Goal: Information Seeking & Learning: Learn about a topic

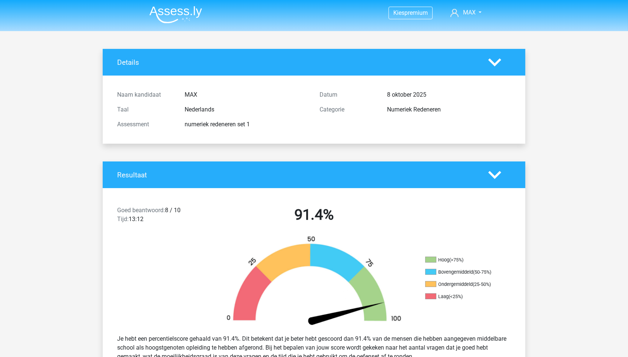
click at [156, 11] on img at bounding box center [175, 14] width 53 height 17
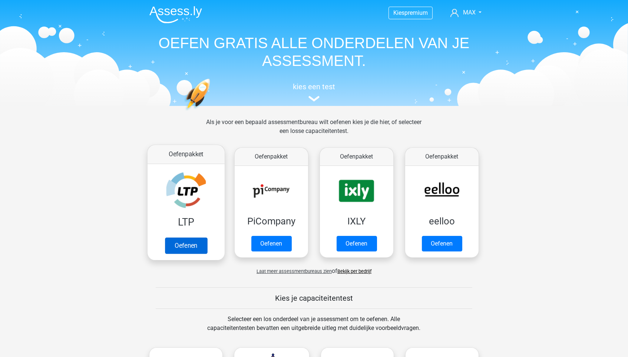
click at [186, 244] on link "Oefenen" at bounding box center [186, 245] width 42 height 16
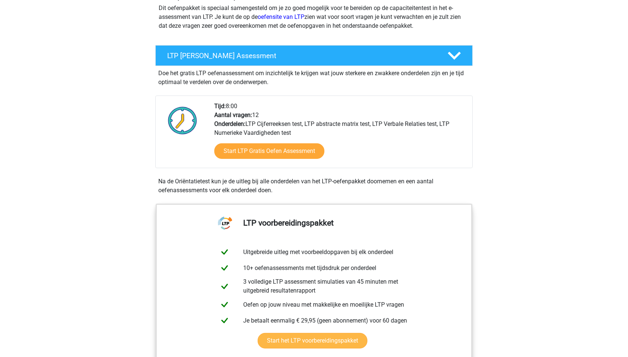
scroll to position [97, 0]
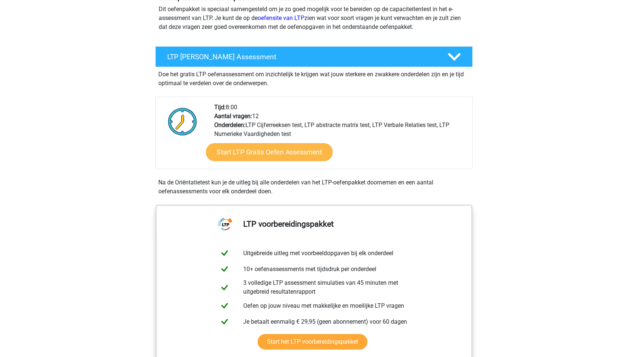
click at [295, 151] on link "Start LTP Gratis Oefen Assessment" at bounding box center [269, 152] width 127 height 18
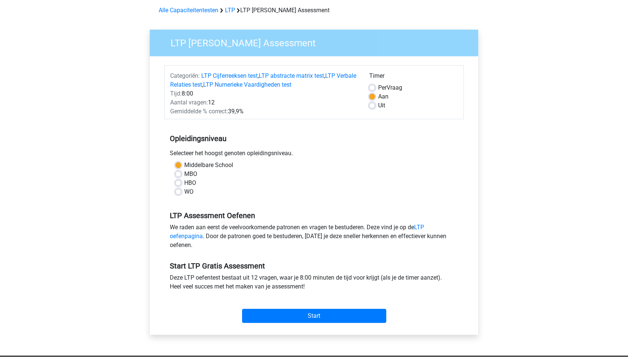
scroll to position [33, 0]
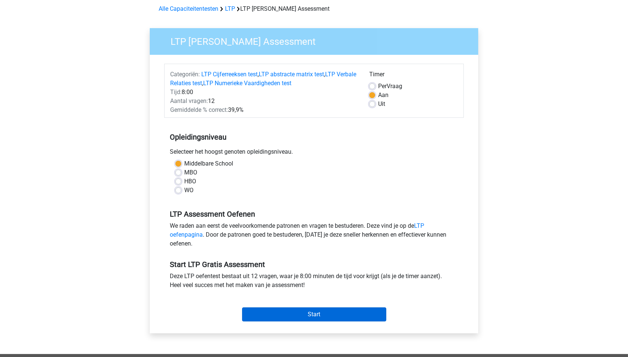
click at [324, 310] on input "Start" at bounding box center [314, 315] width 144 height 14
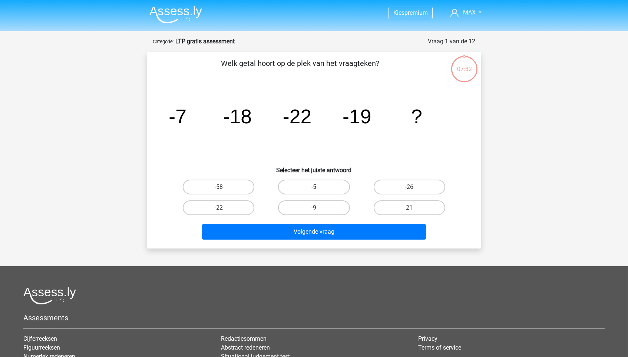
click at [309, 191] on label "-5" at bounding box center [314, 187] width 72 height 15
click at [314, 191] on input "-5" at bounding box center [316, 189] width 5 height 5
radio input "true"
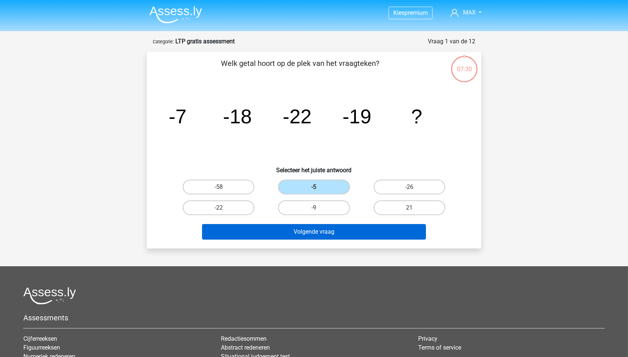
click at [309, 231] on button "Volgende vraag" at bounding box center [314, 232] width 224 height 16
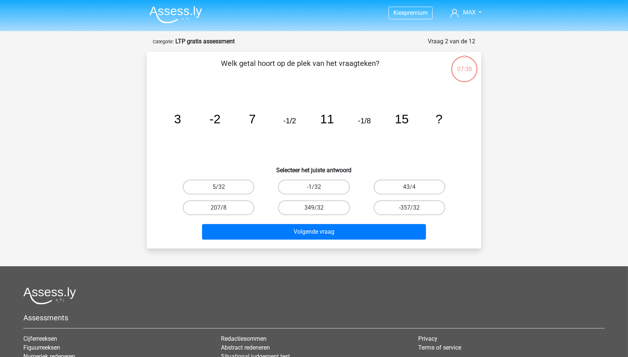
scroll to position [37, 0]
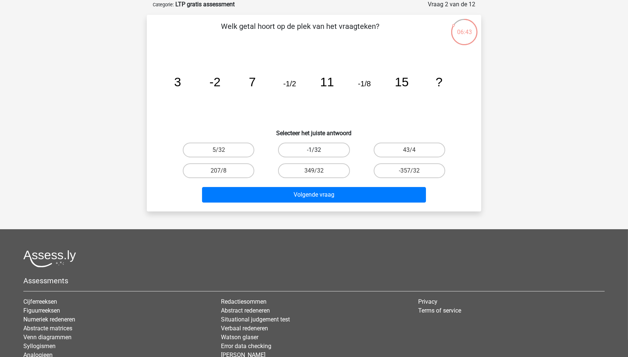
click at [329, 148] on label "-1/32" at bounding box center [314, 150] width 72 height 15
click at [319, 150] on input "-1/32" at bounding box center [316, 152] width 5 height 5
radio input "true"
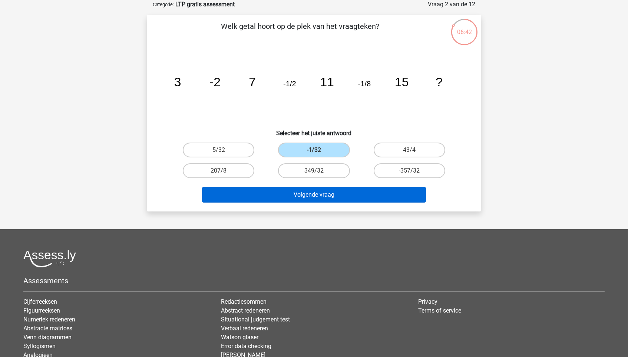
click at [313, 192] on button "Volgende vraag" at bounding box center [314, 195] width 224 height 16
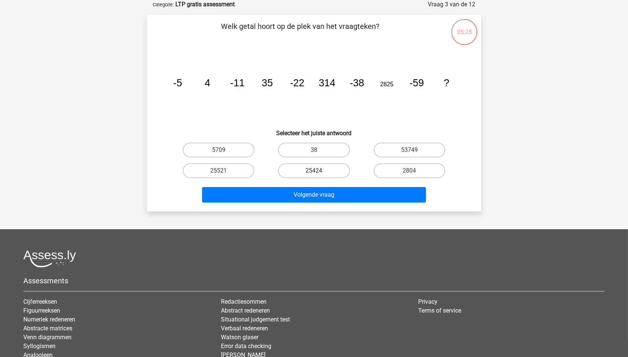
click at [310, 172] on label "25424" at bounding box center [314, 170] width 72 height 15
click at [314, 172] on input "25424" at bounding box center [316, 173] width 5 height 5
radio input "true"
click at [310, 172] on label "25424" at bounding box center [314, 170] width 72 height 15
click at [314, 172] on input "25424" at bounding box center [316, 173] width 5 height 5
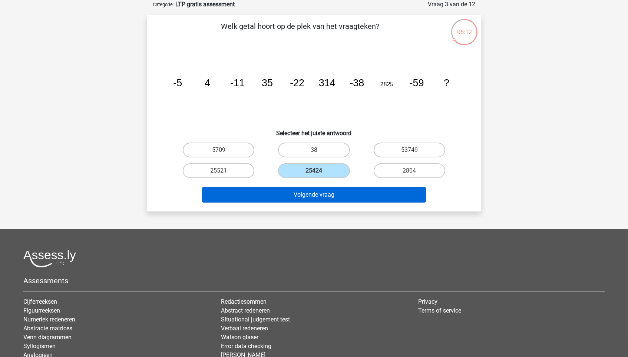
click at [306, 198] on button "Volgende vraag" at bounding box center [314, 195] width 224 height 16
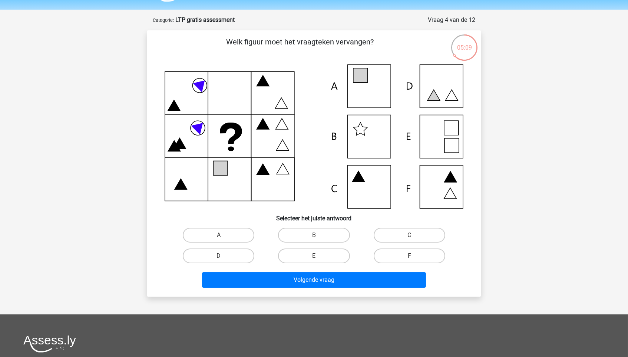
scroll to position [21, 0]
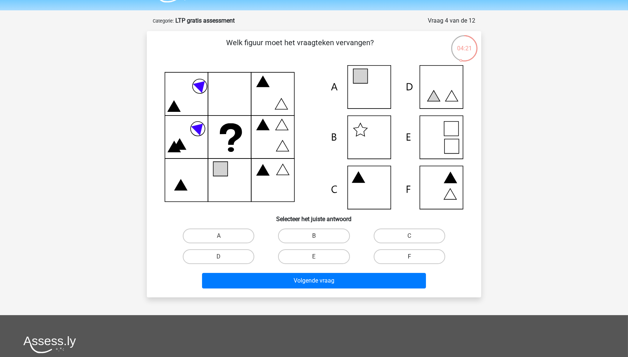
click at [396, 253] on label "F" at bounding box center [409, 256] width 72 height 15
click at [409, 257] on input "F" at bounding box center [411, 259] width 5 height 5
radio input "true"
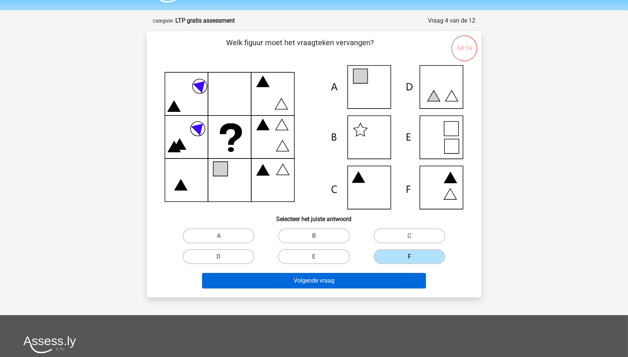
click at [383, 279] on button "Volgende vraag" at bounding box center [314, 281] width 224 height 16
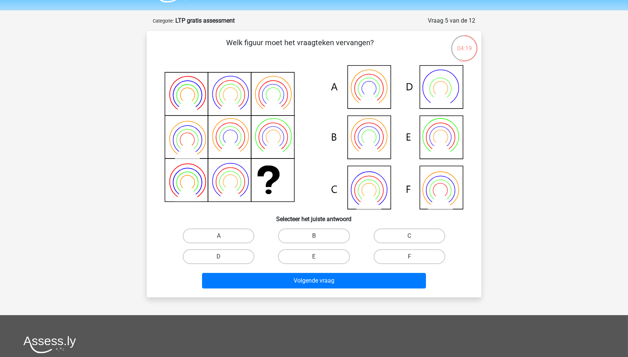
scroll to position [37, 0]
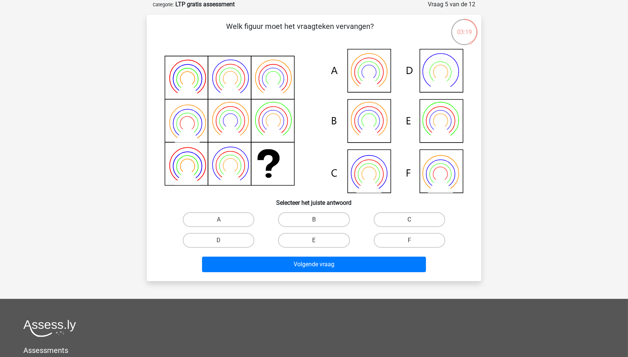
click at [410, 218] on label "C" at bounding box center [409, 219] width 72 height 15
click at [410, 220] on input "C" at bounding box center [411, 222] width 5 height 5
radio input "true"
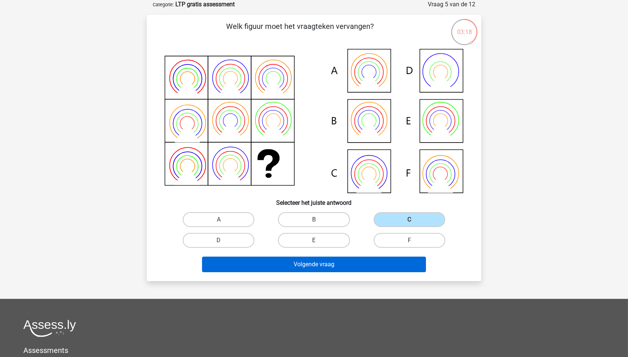
click at [369, 265] on button "Volgende vraag" at bounding box center [314, 265] width 224 height 16
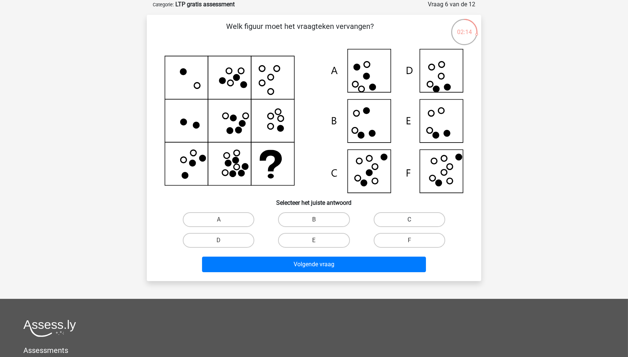
click at [389, 224] on label "C" at bounding box center [409, 219] width 72 height 15
click at [409, 224] on input "C" at bounding box center [411, 222] width 5 height 5
radio input "true"
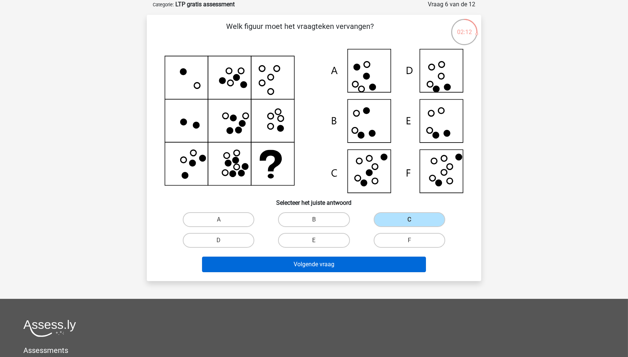
click at [375, 260] on button "Volgende vraag" at bounding box center [314, 265] width 224 height 16
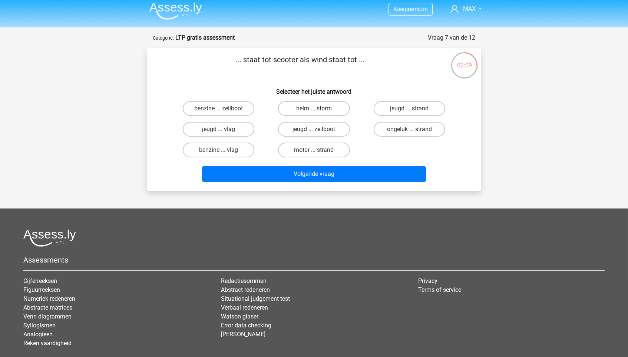
scroll to position [3, 0]
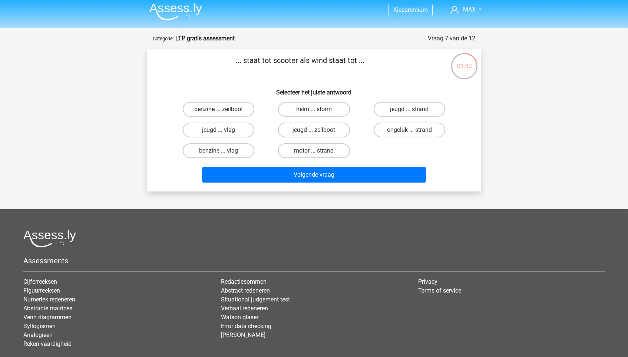
click at [239, 108] on label "benzine ... zeilboot" at bounding box center [219, 109] width 72 height 15
click at [223, 109] on input "benzine ... zeilboot" at bounding box center [221, 111] width 5 height 5
radio input "true"
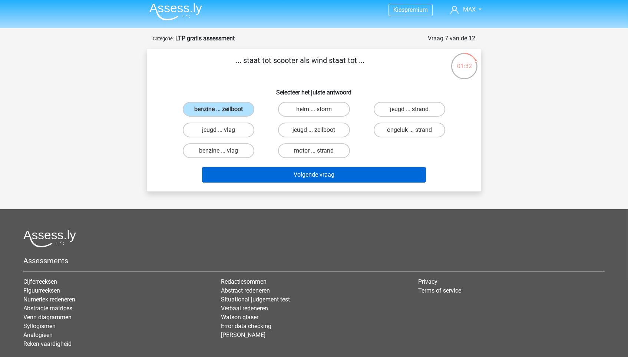
click at [282, 174] on button "Volgende vraag" at bounding box center [314, 175] width 224 height 16
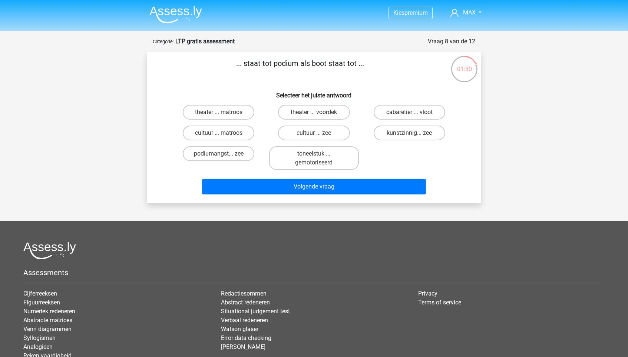
scroll to position [0, 0]
click at [292, 114] on label "theater ... voordek" at bounding box center [314, 112] width 72 height 15
click at [314, 114] on input "theater ... voordek" at bounding box center [316, 114] width 5 height 5
radio input "true"
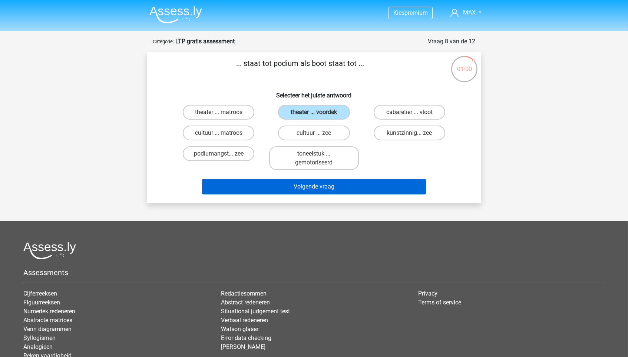
click at [290, 182] on button "Volgende vraag" at bounding box center [314, 187] width 224 height 16
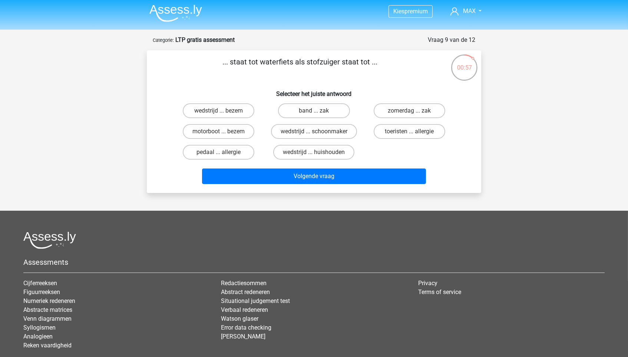
scroll to position [1, 0]
click at [222, 108] on label "wedstrijd ... bezem" at bounding box center [219, 110] width 72 height 15
click at [222, 111] on input "wedstrijd ... bezem" at bounding box center [221, 113] width 5 height 5
radio input "true"
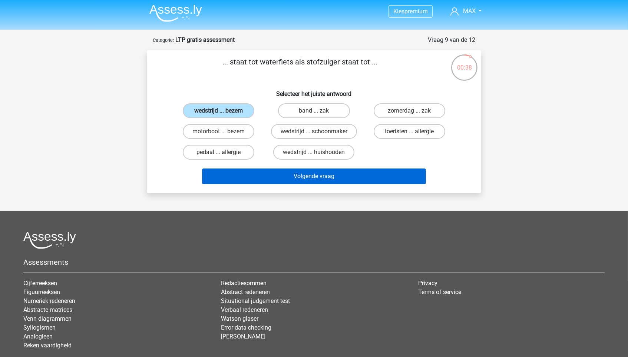
click at [264, 176] on button "Volgende vraag" at bounding box center [314, 177] width 224 height 16
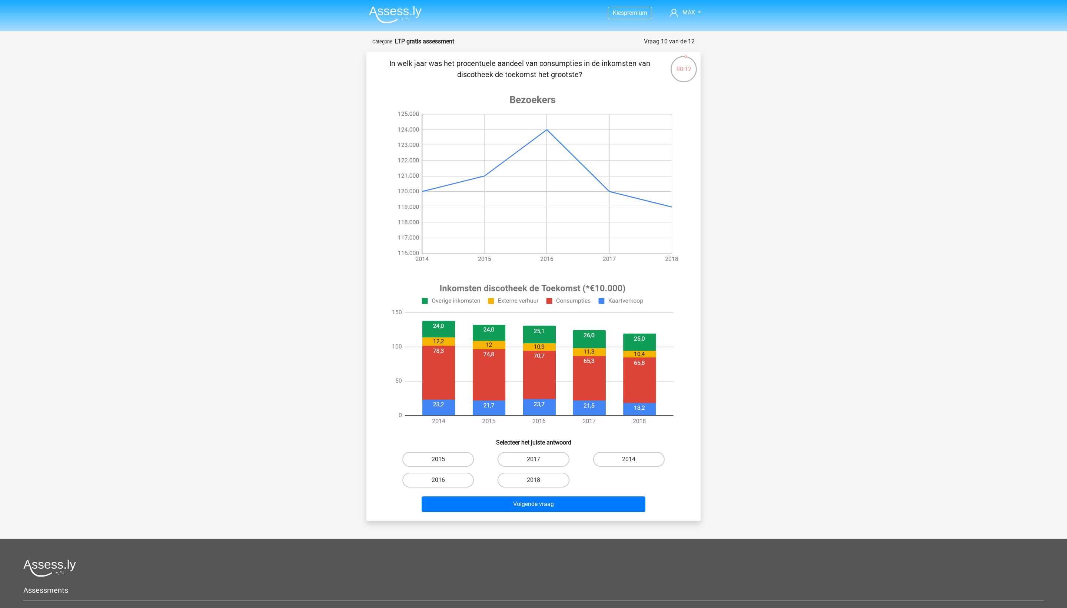
scroll to position [23, 0]
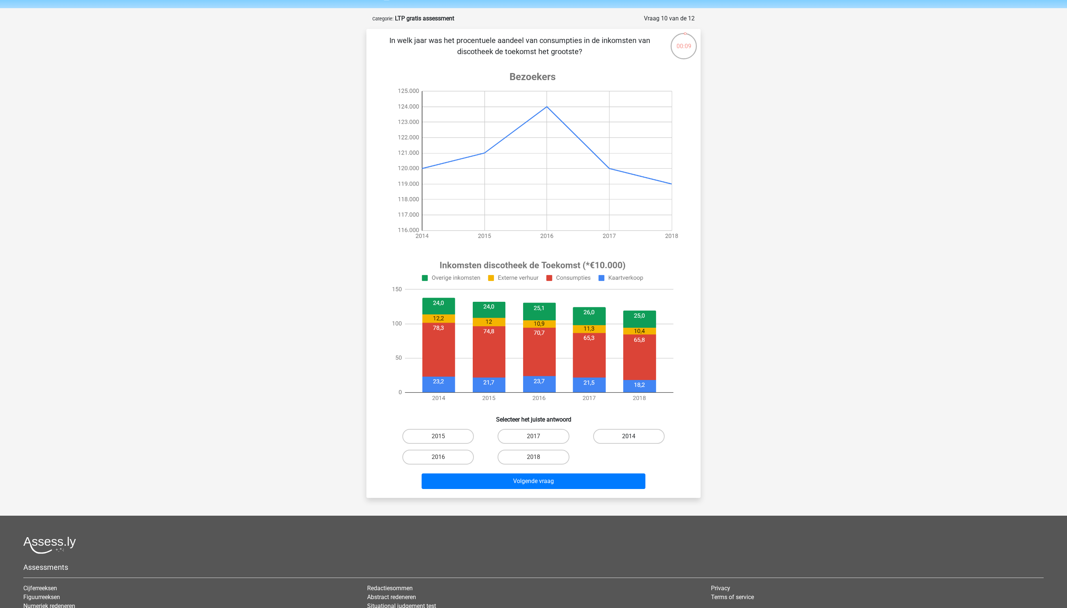
click at [605, 357] on label "2014" at bounding box center [629, 436] width 72 height 15
click at [627, 357] on input "2014" at bounding box center [631, 438] width 5 height 5
radio input "true"
click at [583, 357] on button "Volgende vraag" at bounding box center [534, 481] width 224 height 16
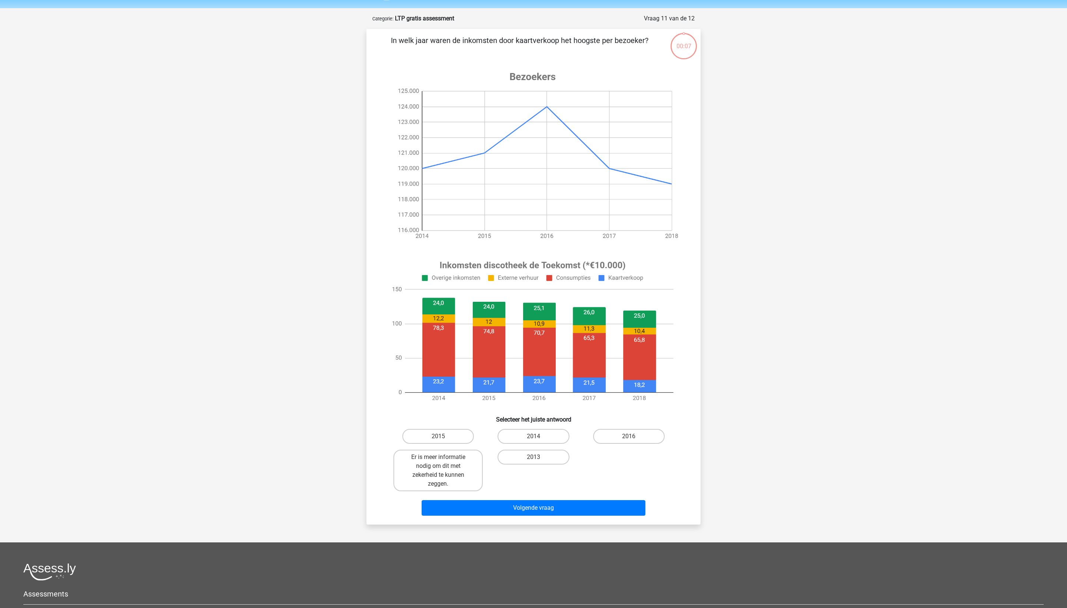
scroll to position [39, 0]
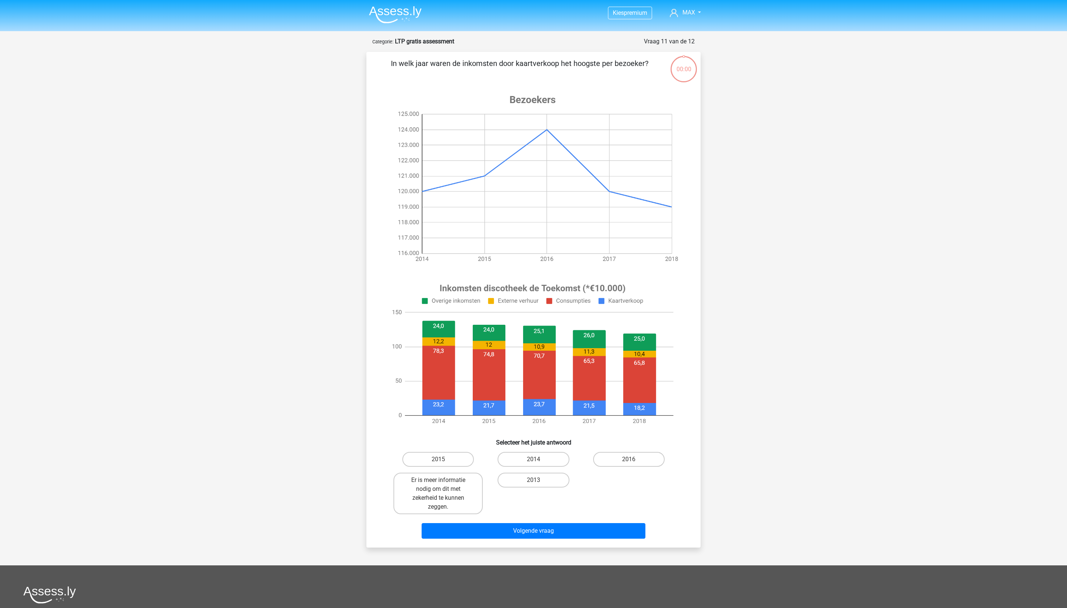
scroll to position [39, 0]
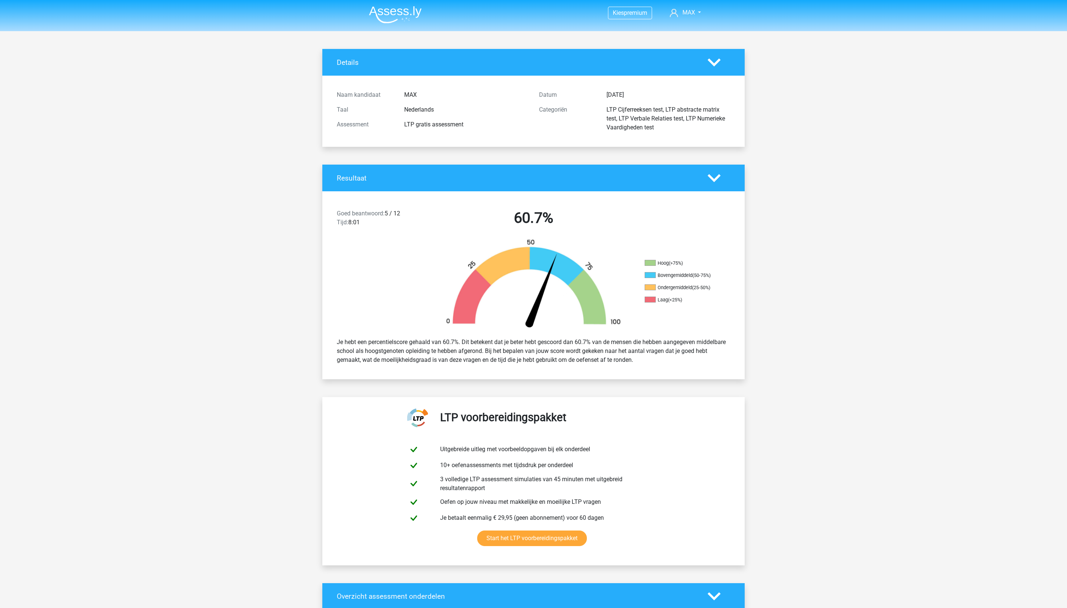
scroll to position [39, 0]
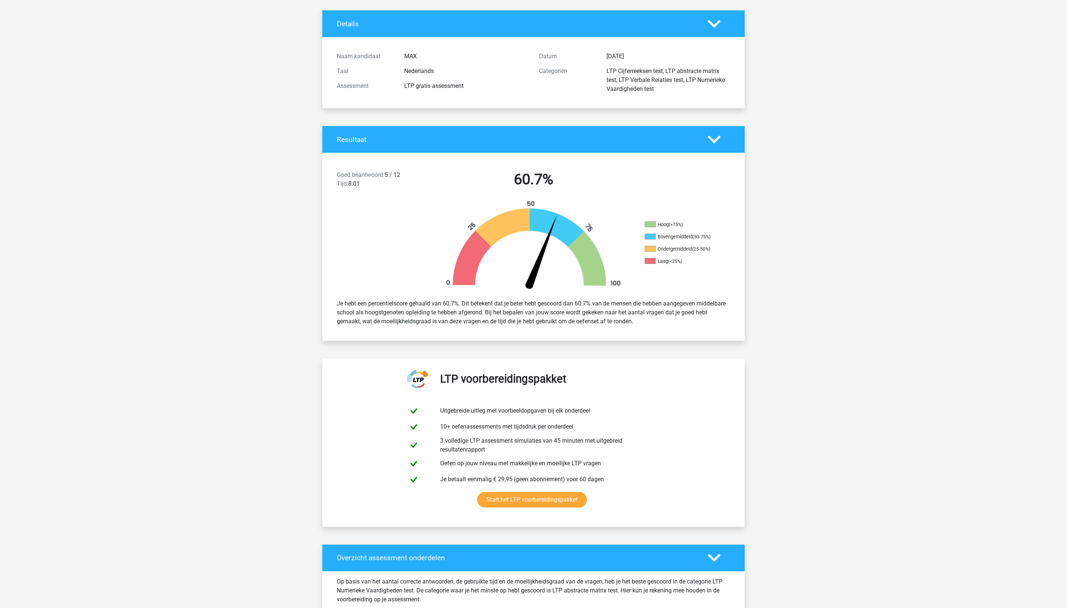
click at [713, 147] on div "Resultaat" at bounding box center [533, 139] width 422 height 27
click at [710, 143] on polygon at bounding box center [714, 139] width 13 height 8
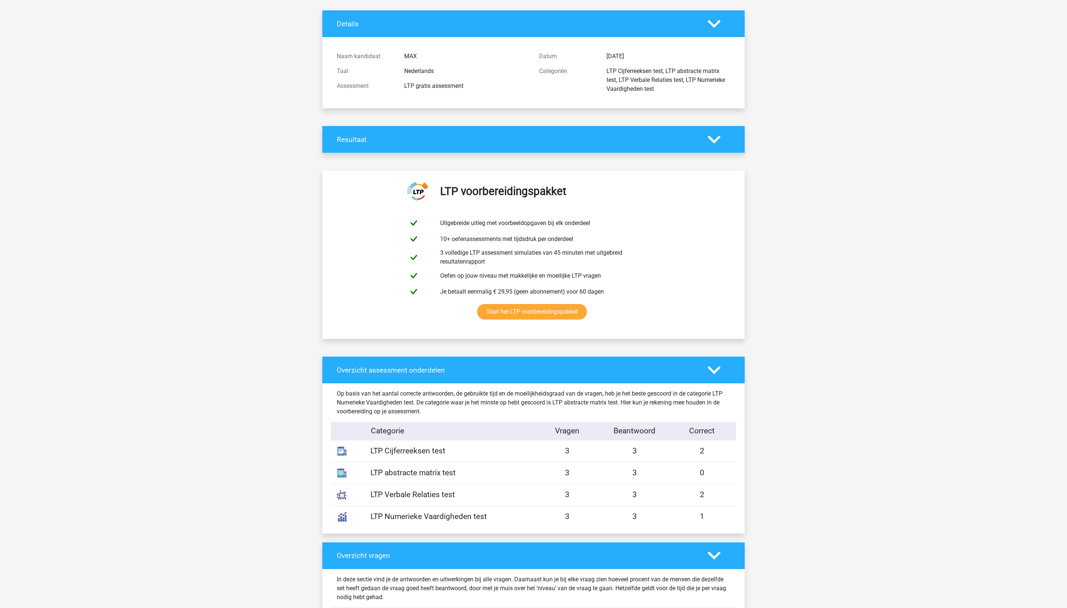
click at [710, 143] on polygon at bounding box center [714, 139] width 13 height 8
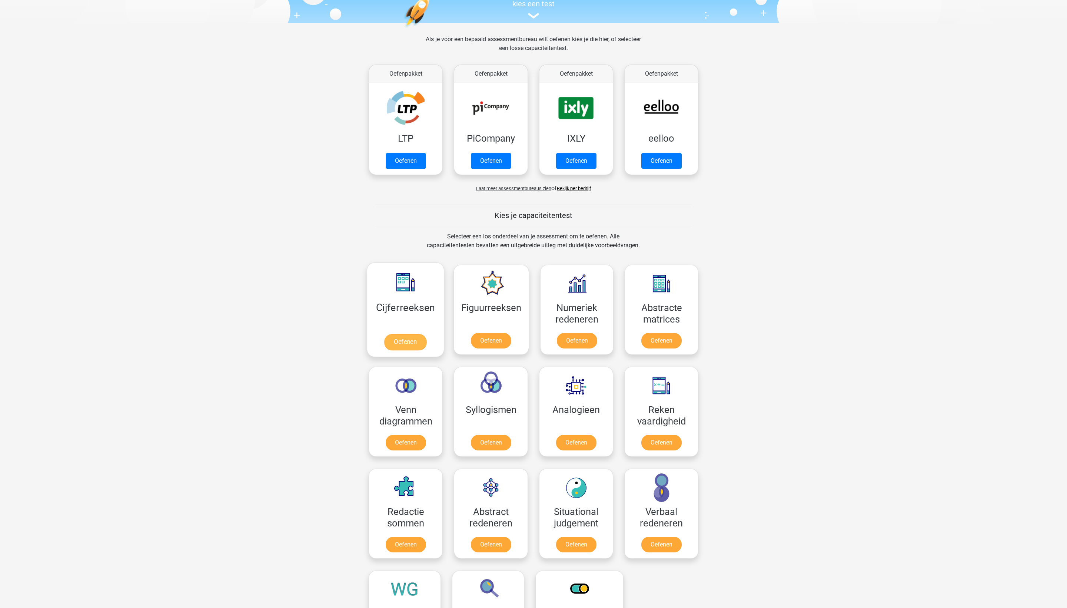
scroll to position [101, 0]
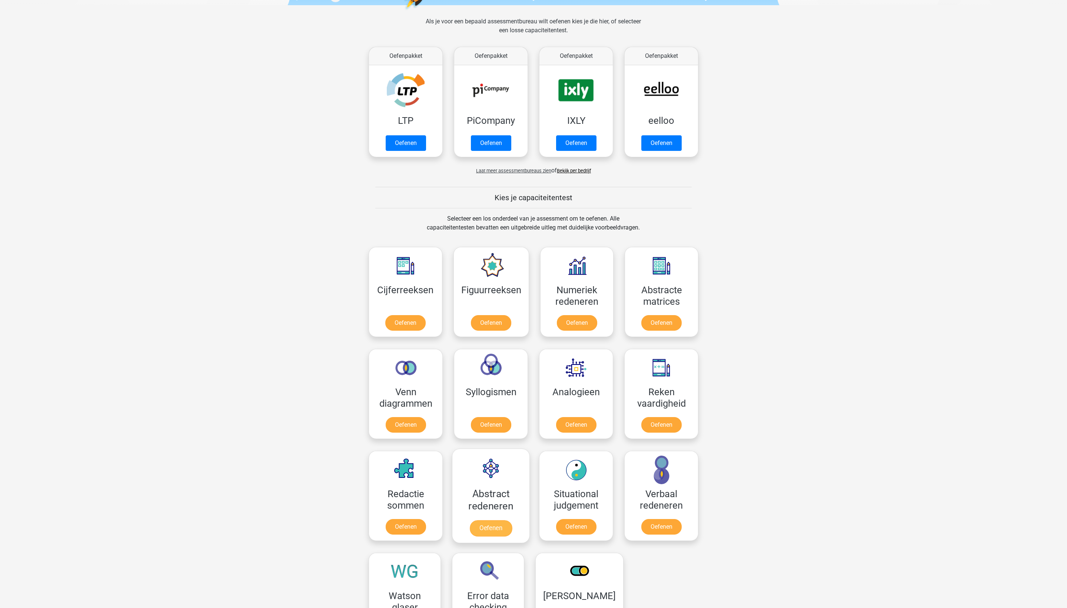
click at [494, 536] on link "Oefenen" at bounding box center [491, 528] width 42 height 16
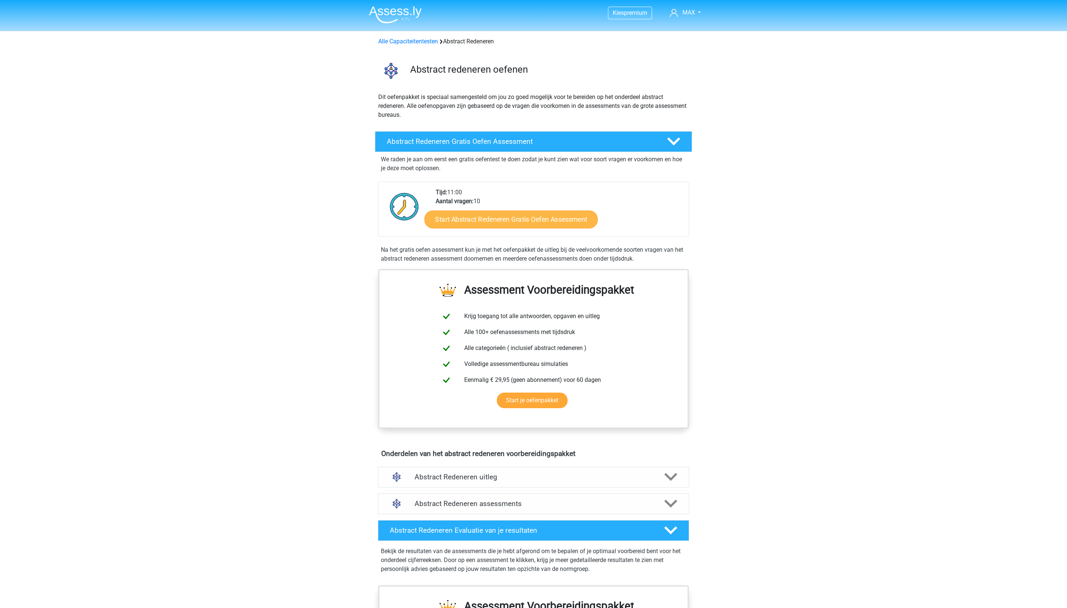
click at [528, 228] on link "Start Abstract Redeneren Gratis Oefen Assessment" at bounding box center [511, 219] width 173 height 18
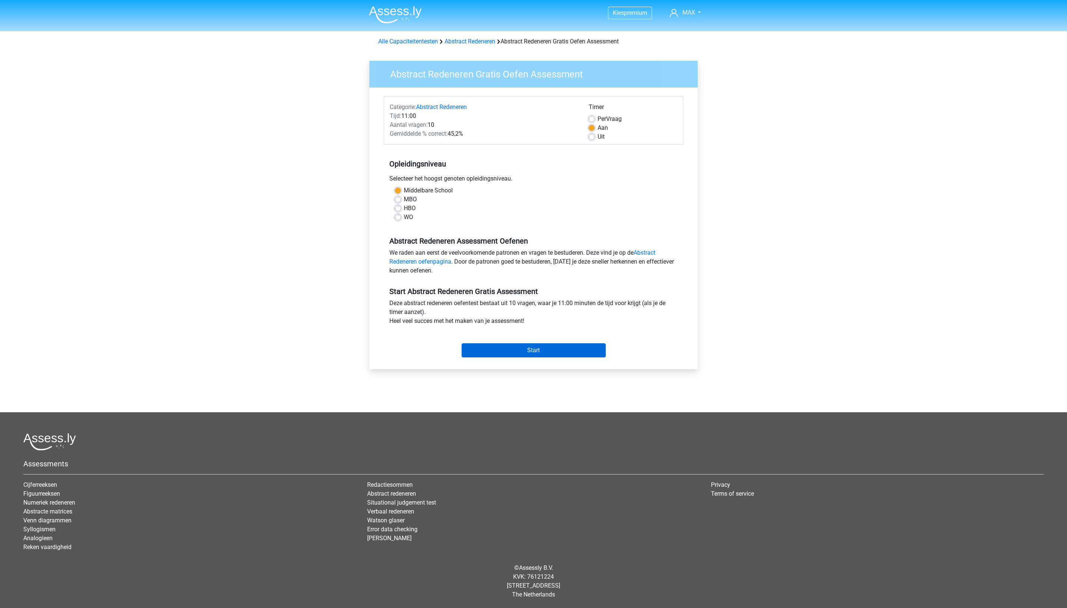
click at [502, 357] on input "Start" at bounding box center [534, 350] width 144 height 14
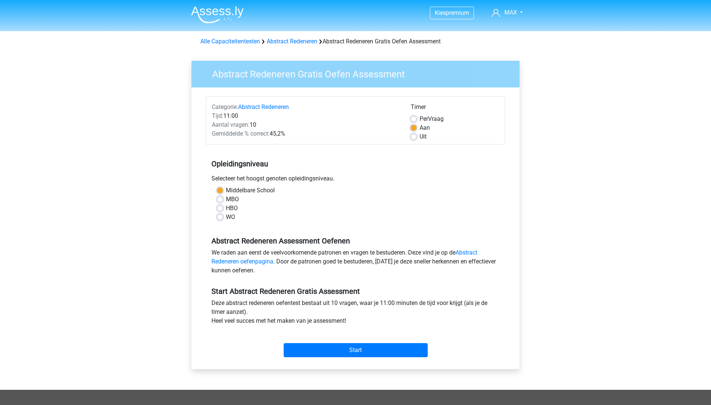
click at [420, 136] on label "Uit" at bounding box center [423, 136] width 7 height 9
click at [414, 136] on input "Uit" at bounding box center [414, 135] width 6 height 7
radio input "true"
click at [381, 349] on input "Start" at bounding box center [356, 350] width 144 height 14
click at [339, 351] on input "Start" at bounding box center [356, 350] width 144 height 14
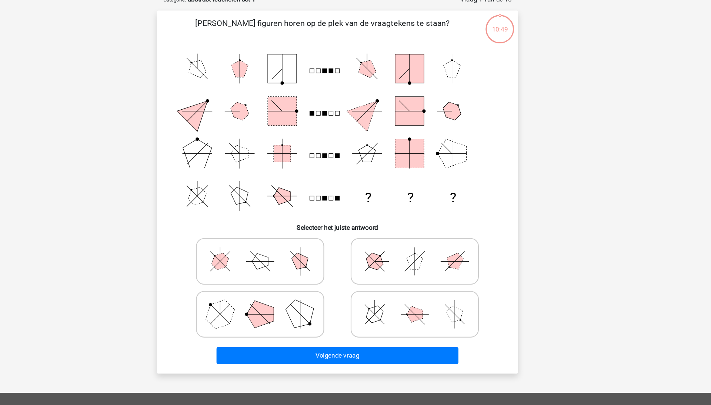
scroll to position [16, 0]
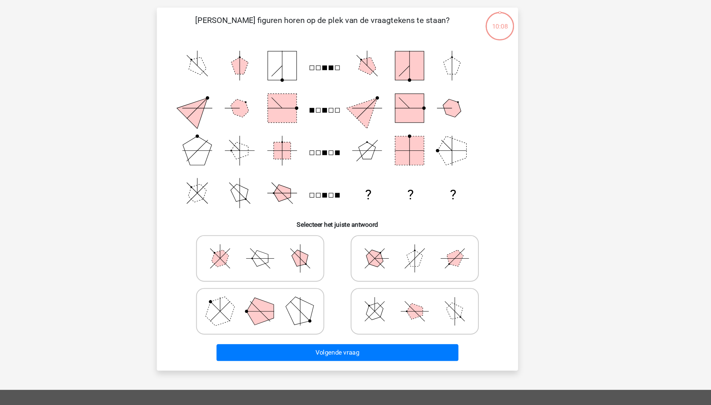
click at [426, 250] on icon at bounding box center [427, 268] width 111 height 37
click at [427, 254] on input "radio" at bounding box center [429, 256] width 5 height 5
radio input "true"
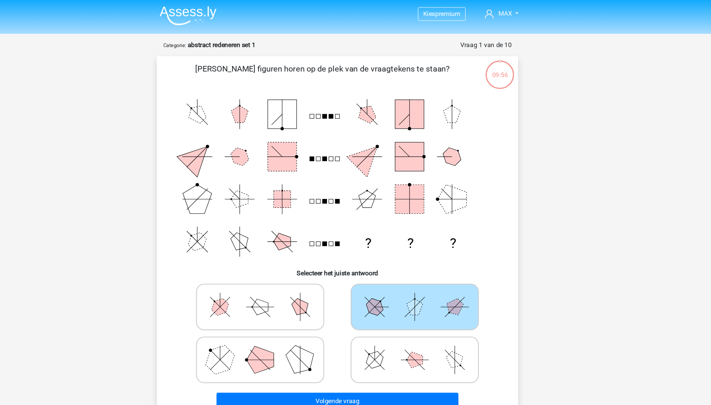
scroll to position [0, 0]
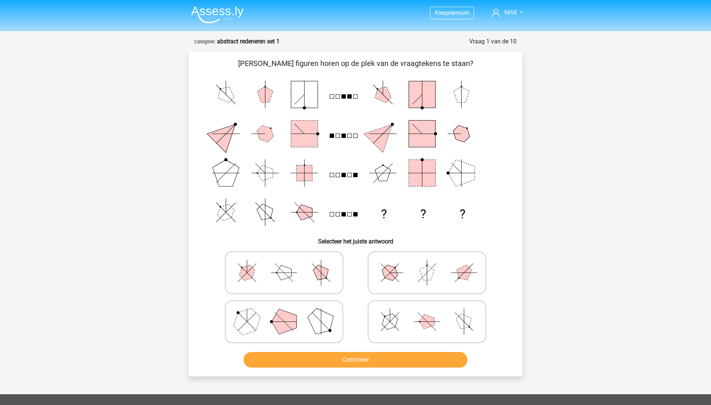
click at [435, 279] on icon at bounding box center [427, 272] width 111 height 37
click at [432, 263] on input "radio" at bounding box center [429, 261] width 5 height 5
radio input "true"
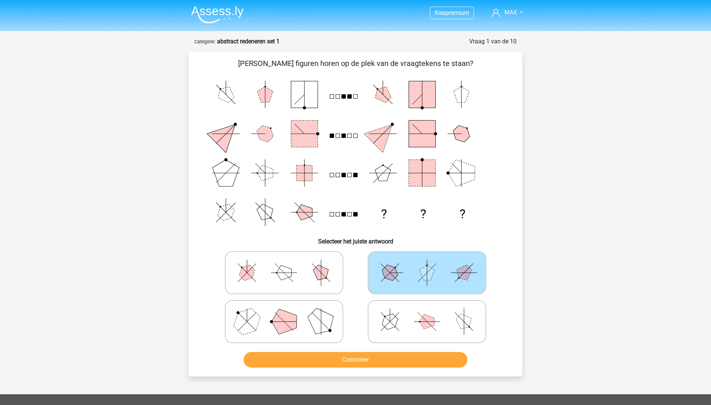
click at [365, 362] on button "Controleer" at bounding box center [356, 360] width 224 height 16
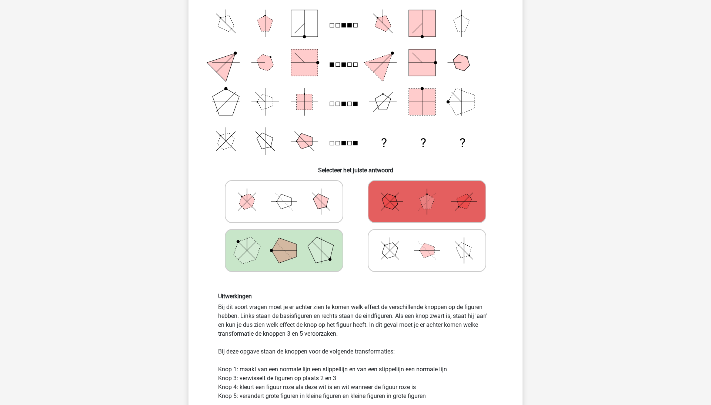
scroll to position [72, 0]
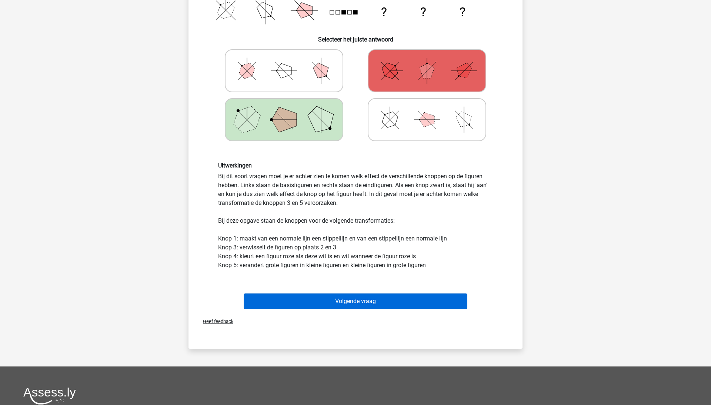
click at [414, 301] on button "Volgende vraag" at bounding box center [356, 301] width 224 height 16
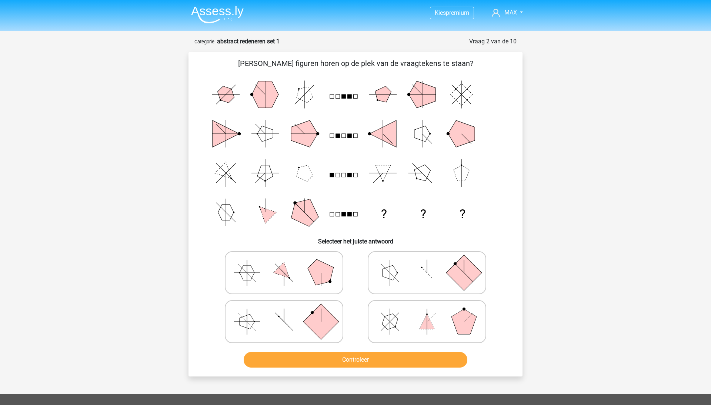
scroll to position [0, 0]
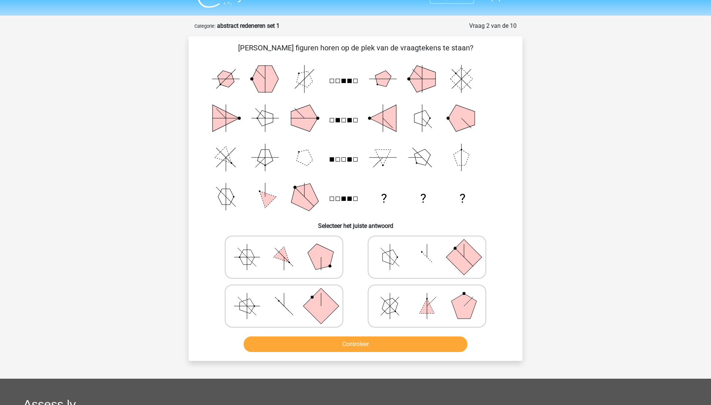
scroll to position [15, 0]
click at [286, 311] on icon at bounding box center [284, 306] width 111 height 37
click at [286, 297] on input "radio" at bounding box center [286, 294] width 5 height 5
radio input "true"
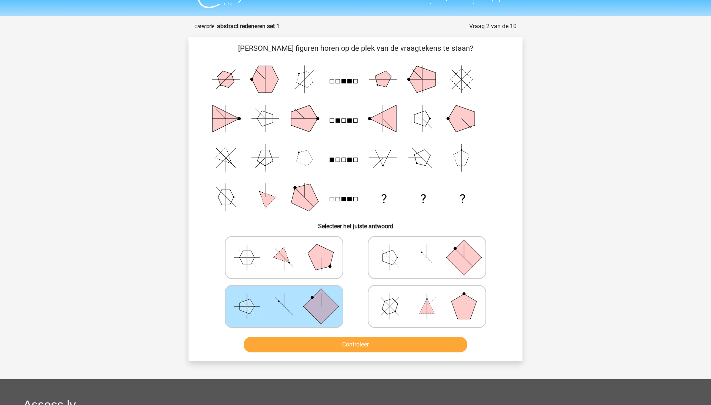
click at [298, 340] on button "Controleer" at bounding box center [356, 345] width 224 height 16
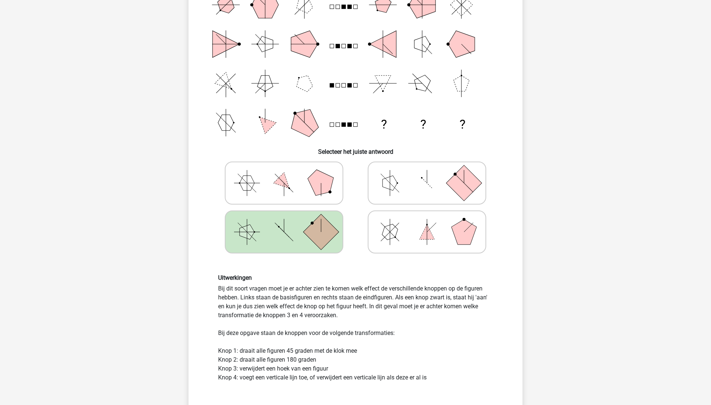
scroll to position [331, 0]
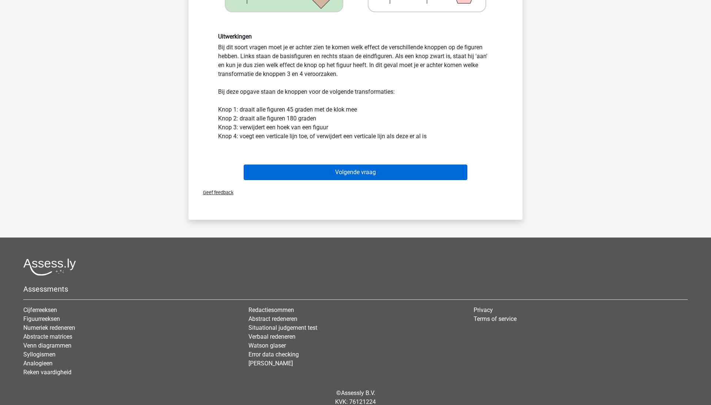
click at [415, 172] on button "Volgende vraag" at bounding box center [356, 173] width 224 height 16
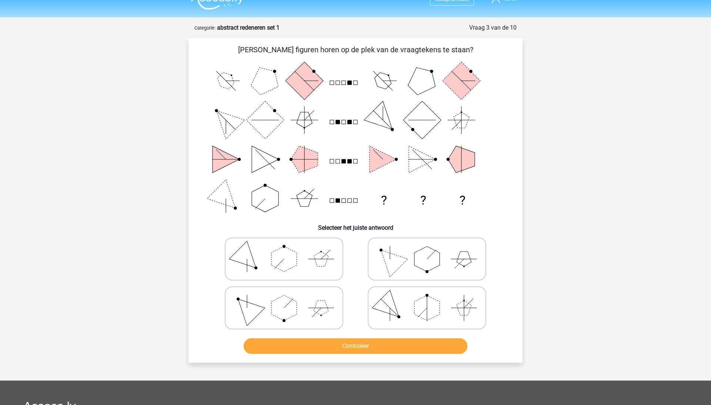
scroll to position [14, 0]
click at [414, 254] on icon at bounding box center [427, 258] width 111 height 37
click at [427, 250] on input "radio" at bounding box center [429, 247] width 5 height 5
radio input "true"
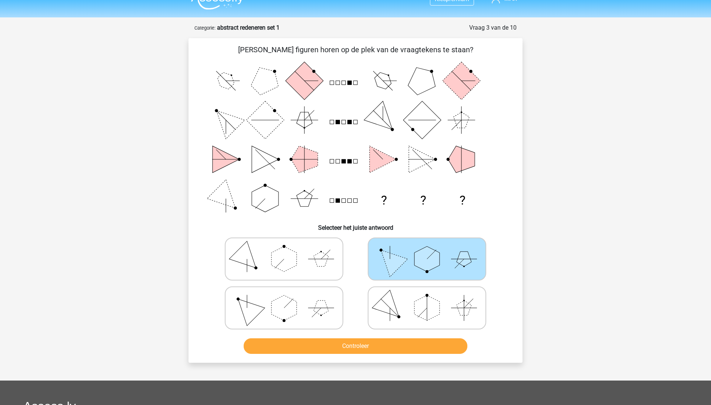
click at [378, 344] on button "Controleer" at bounding box center [356, 346] width 224 height 16
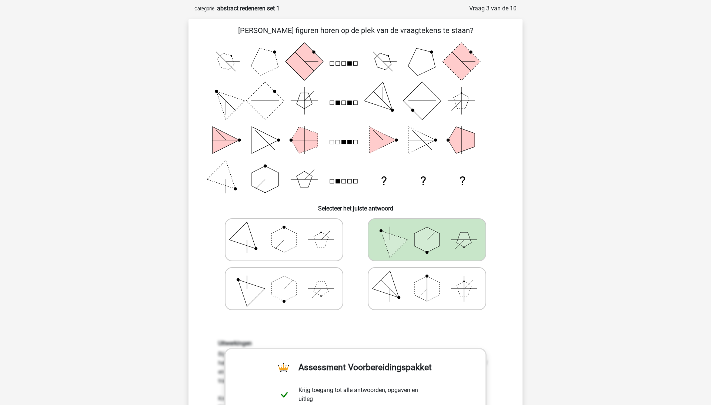
scroll to position [33, 0]
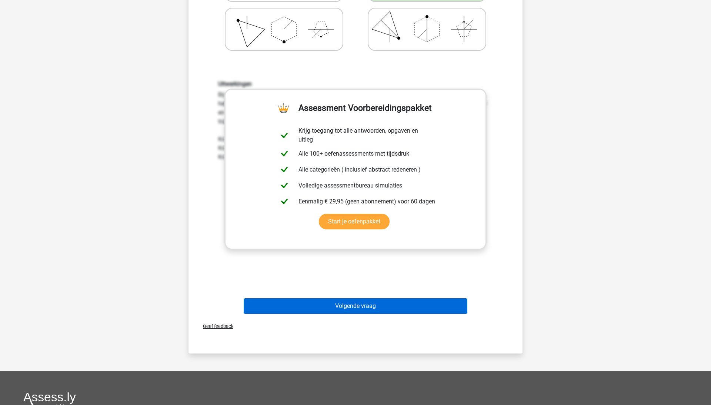
click at [380, 308] on button "Volgende vraag" at bounding box center [356, 306] width 224 height 16
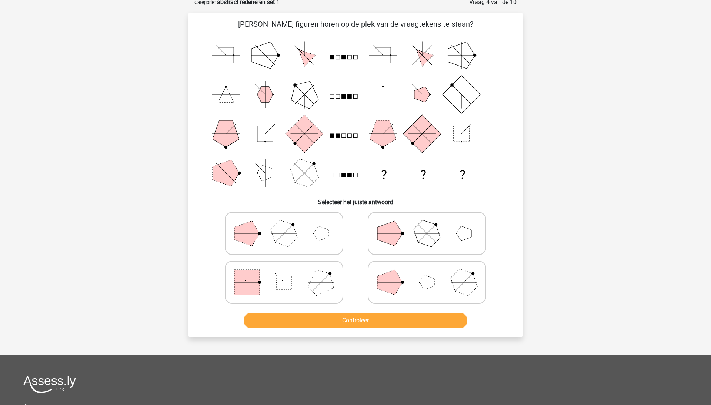
scroll to position [37, 0]
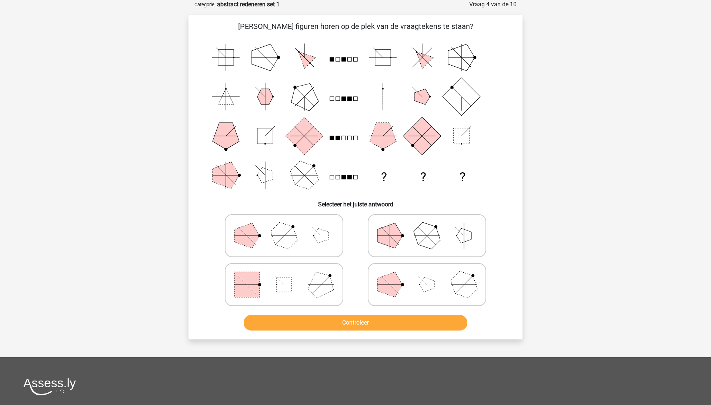
click at [245, 296] on rect at bounding box center [247, 284] width 25 height 25
click at [284, 275] on input "radio" at bounding box center [286, 272] width 5 height 5
radio input "true"
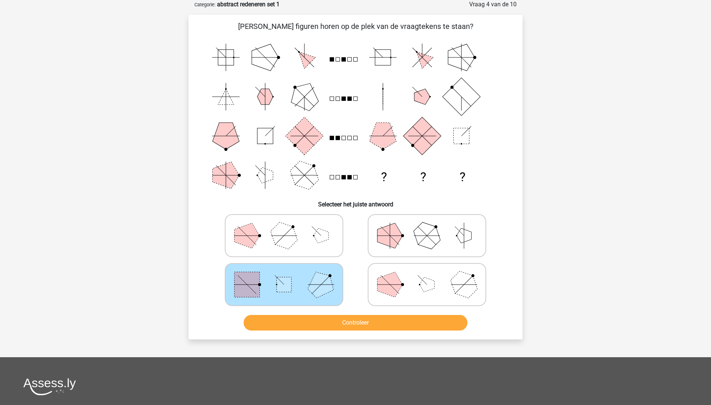
click at [285, 325] on button "Controleer" at bounding box center [356, 323] width 224 height 16
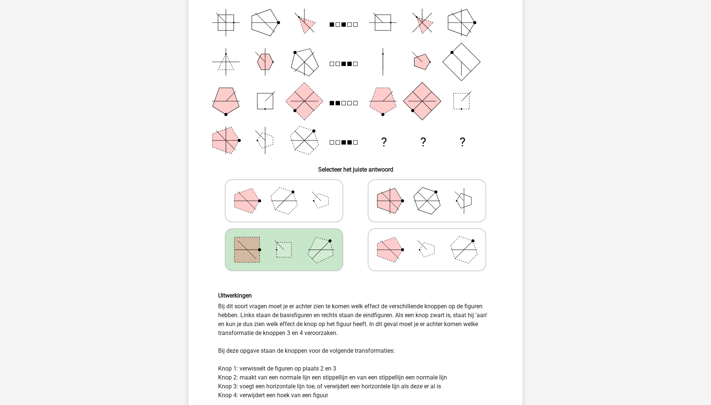
scroll to position [67, 0]
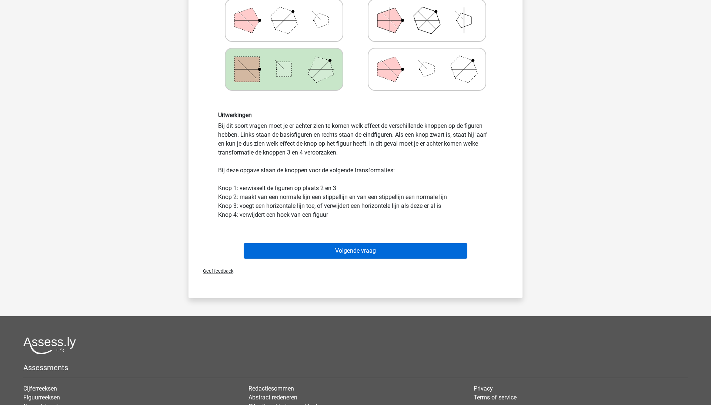
click at [395, 249] on button "Volgende vraag" at bounding box center [356, 251] width 224 height 16
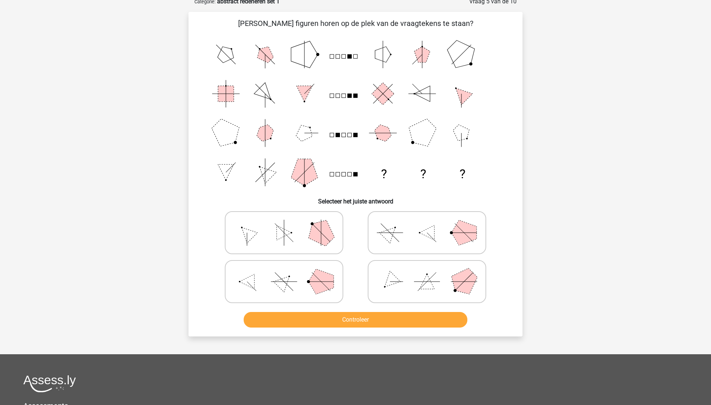
scroll to position [37, 0]
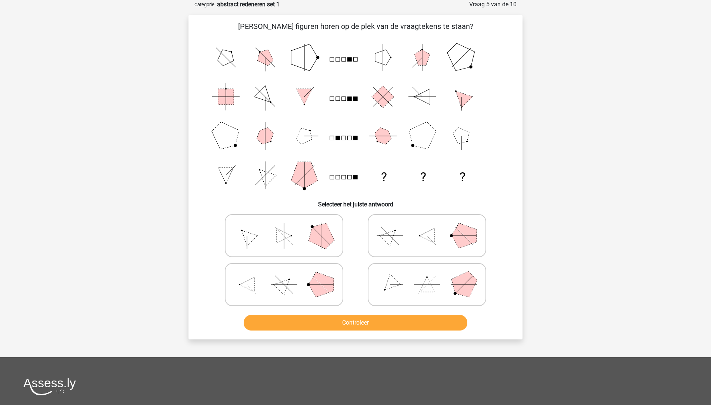
click at [414, 227] on icon at bounding box center [427, 235] width 111 height 37
click at [427, 226] on input "radio" at bounding box center [429, 224] width 5 height 5
radio input "true"
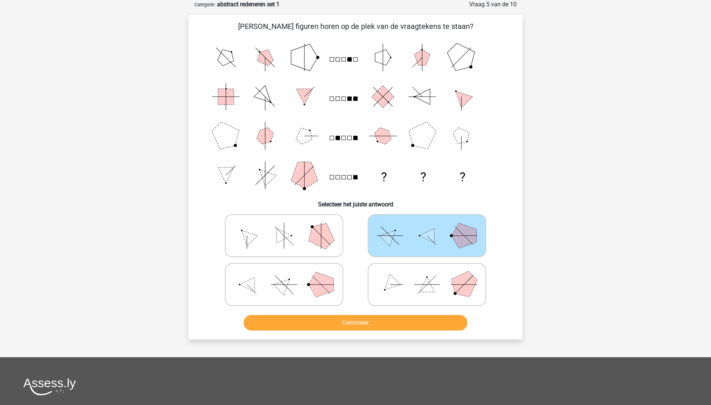
click at [396, 315] on button "Controleer" at bounding box center [356, 323] width 224 height 16
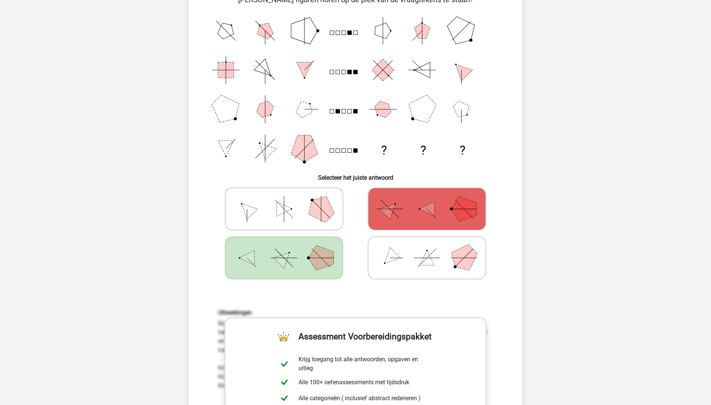
scroll to position [62, 0]
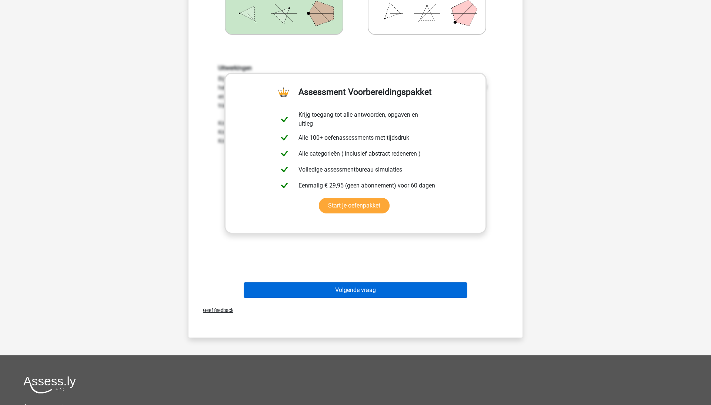
click at [405, 288] on button "Volgende vraag" at bounding box center [356, 290] width 224 height 16
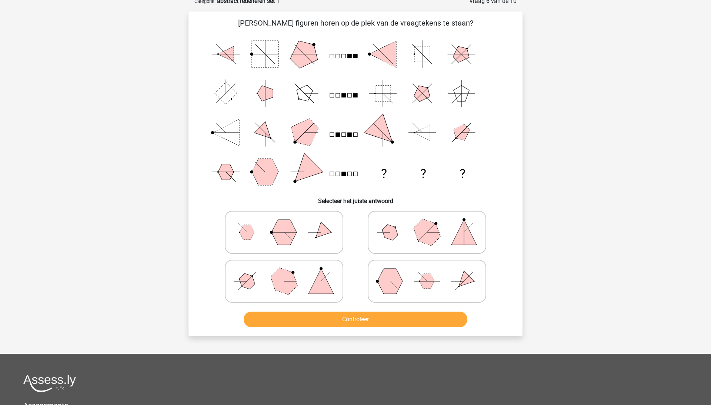
scroll to position [37, 0]
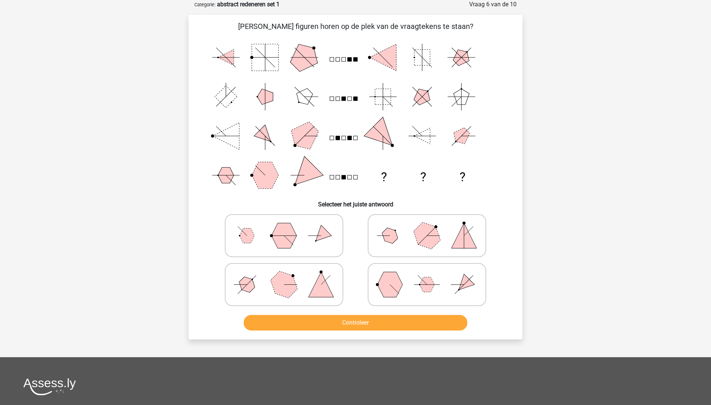
click at [482, 282] on icon at bounding box center [427, 284] width 111 height 37
click at [432, 275] on input "radio" at bounding box center [429, 272] width 5 height 5
radio input "true"
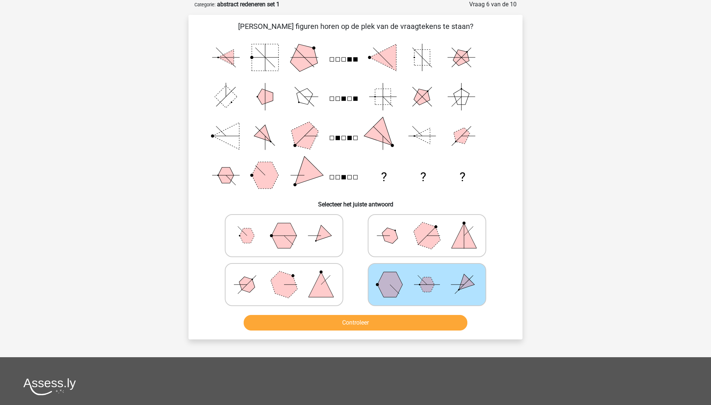
click at [389, 319] on button "Controleer" at bounding box center [356, 323] width 224 height 16
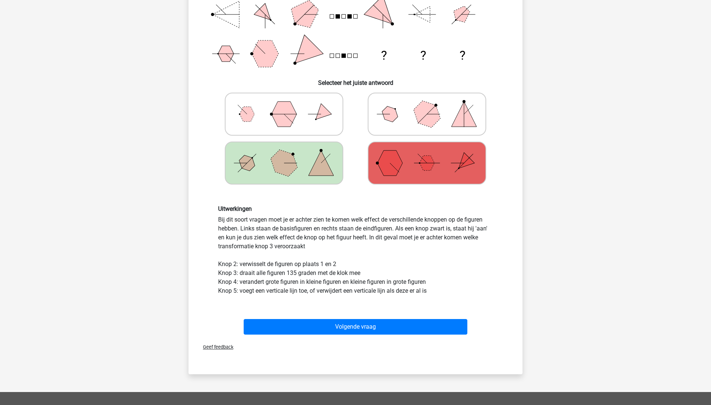
scroll to position [165, 0]
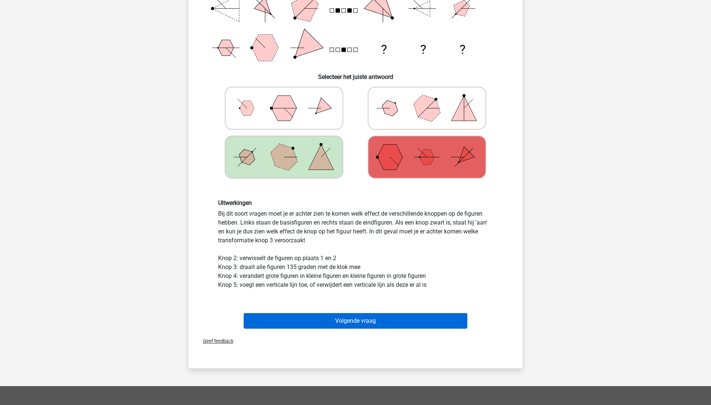
click at [393, 322] on button "Volgende vraag" at bounding box center [356, 321] width 224 height 16
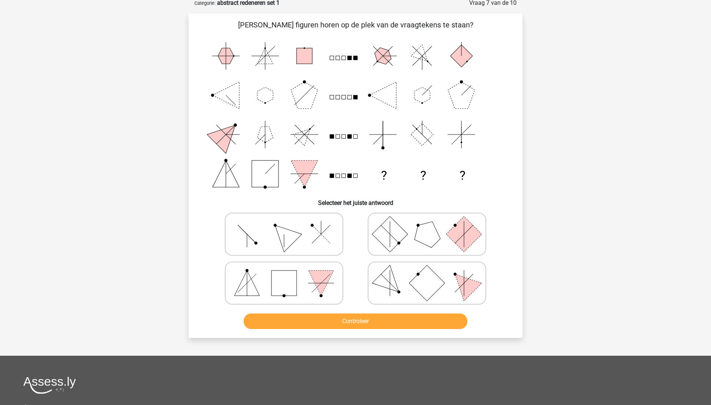
scroll to position [37, 0]
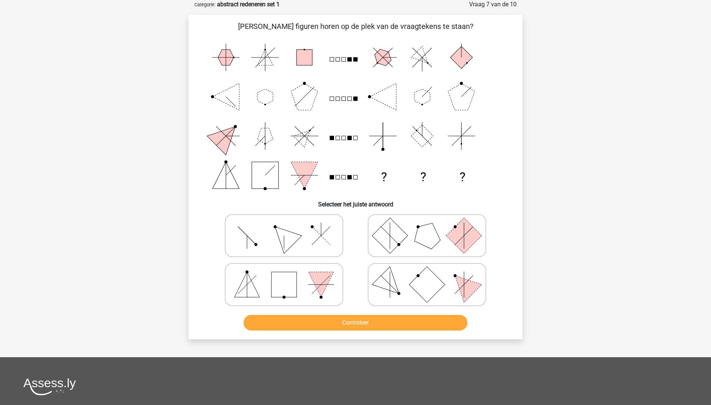
click at [292, 293] on rect at bounding box center [284, 284] width 25 height 25
click at [289, 275] on input "radio" at bounding box center [286, 272] width 5 height 5
radio input "true"
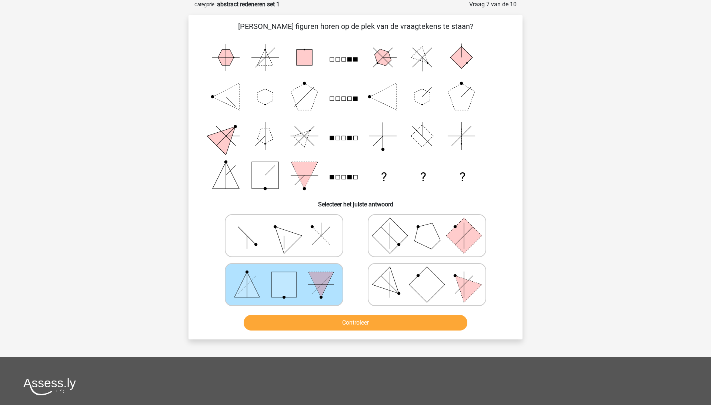
click at [292, 325] on button "Controleer" at bounding box center [356, 323] width 224 height 16
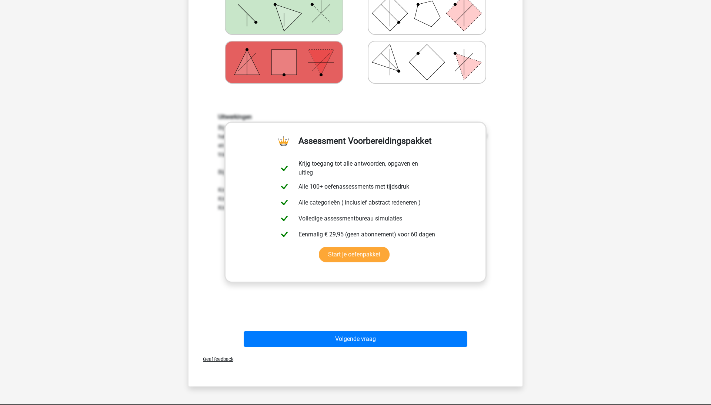
scroll to position [359, 0]
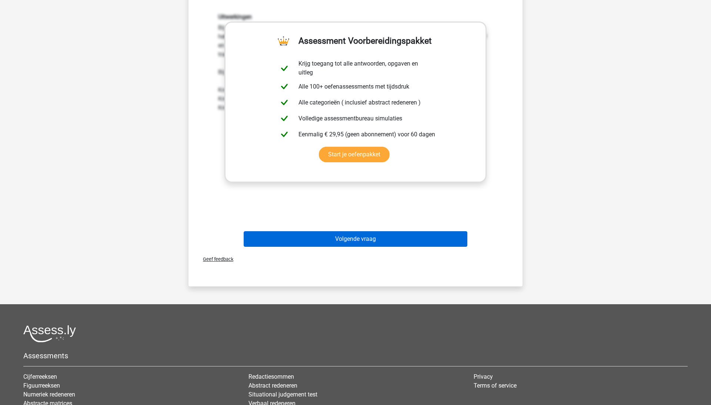
click at [332, 240] on button "Volgende vraag" at bounding box center [356, 239] width 224 height 16
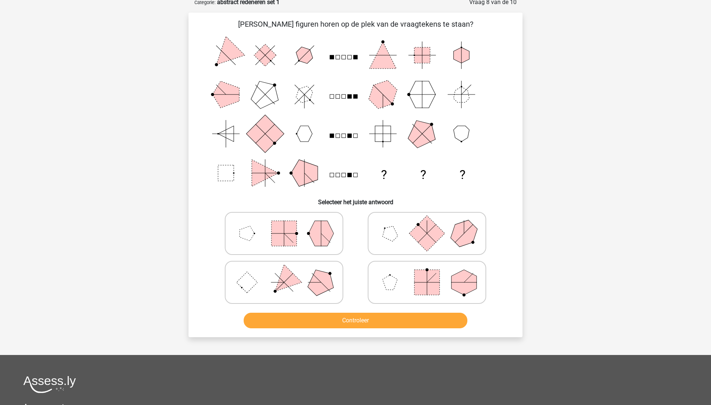
scroll to position [37, 0]
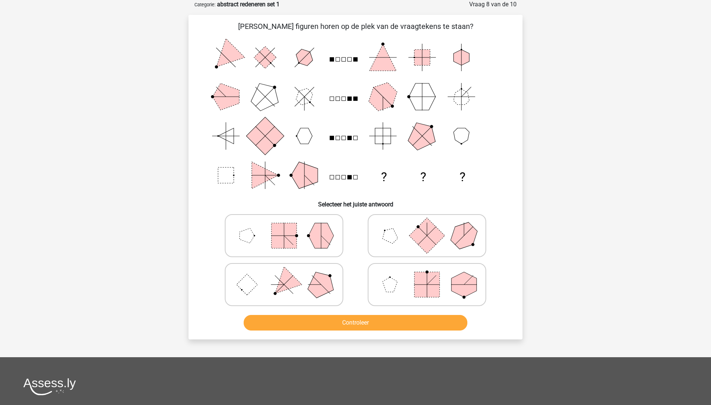
click at [408, 286] on icon at bounding box center [427, 284] width 111 height 37
click at [427, 275] on input "radio" at bounding box center [429, 272] width 5 height 5
radio input "true"
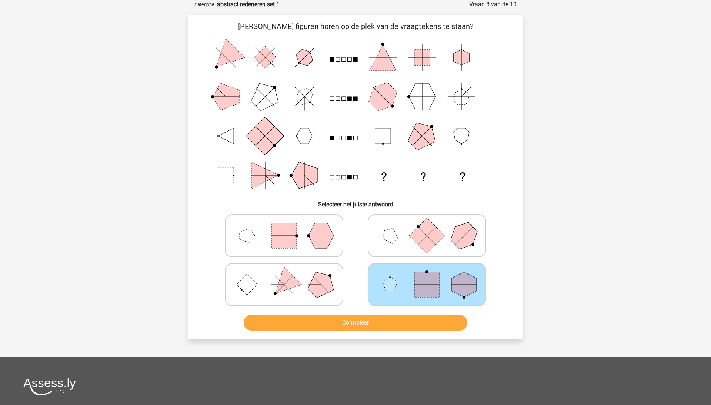
click at [271, 286] on icon at bounding box center [284, 284] width 111 height 37
click at [284, 275] on input "radio" at bounding box center [286, 272] width 5 height 5
radio input "true"
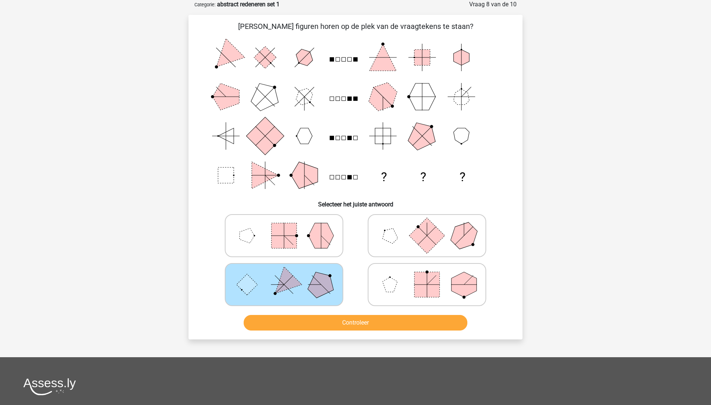
click at [276, 322] on button "Controleer" at bounding box center [356, 323] width 224 height 16
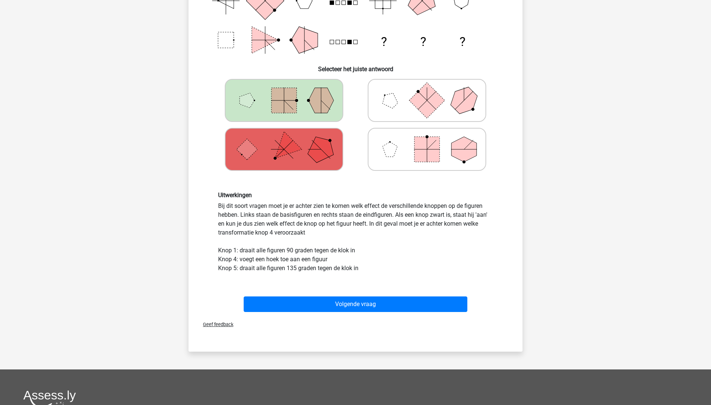
scroll to position [173, 0]
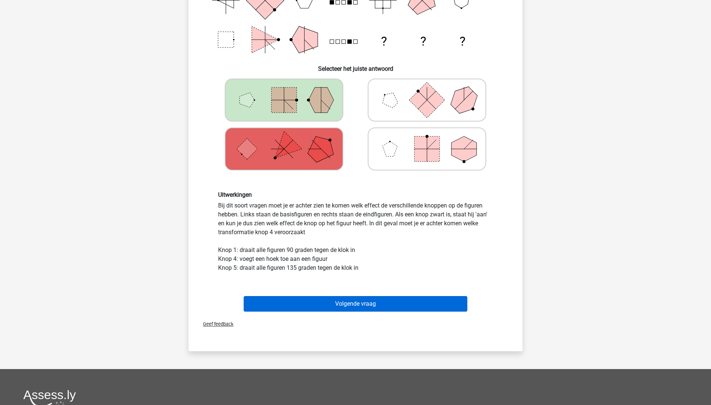
click at [353, 306] on button "Volgende vraag" at bounding box center [356, 304] width 224 height 16
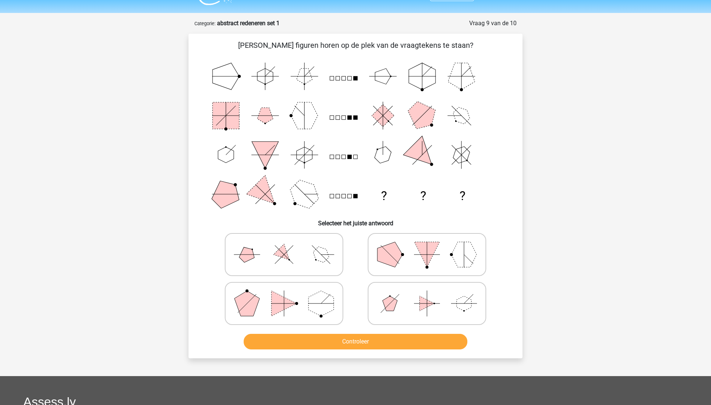
scroll to position [17, 0]
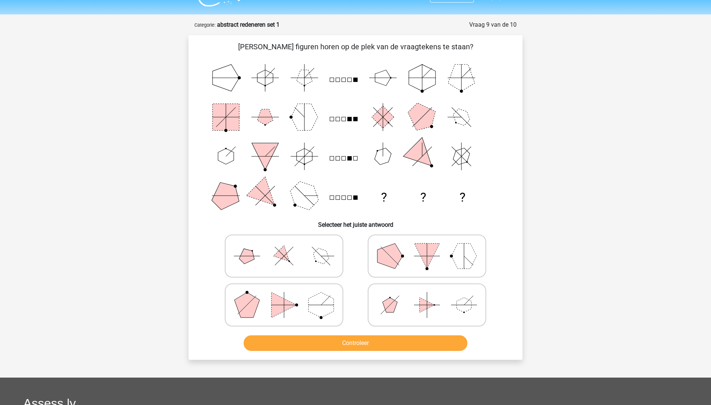
click at [297, 254] on icon at bounding box center [284, 255] width 111 height 37
click at [289, 247] on input "radio" at bounding box center [286, 244] width 5 height 5
radio input "true"
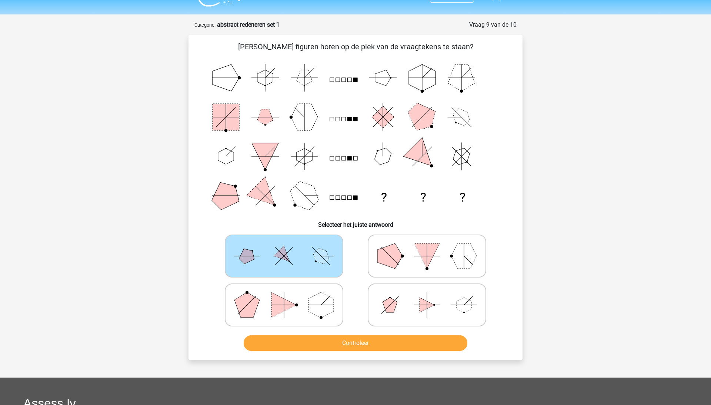
click at [327, 338] on button "Controleer" at bounding box center [356, 343] width 224 height 16
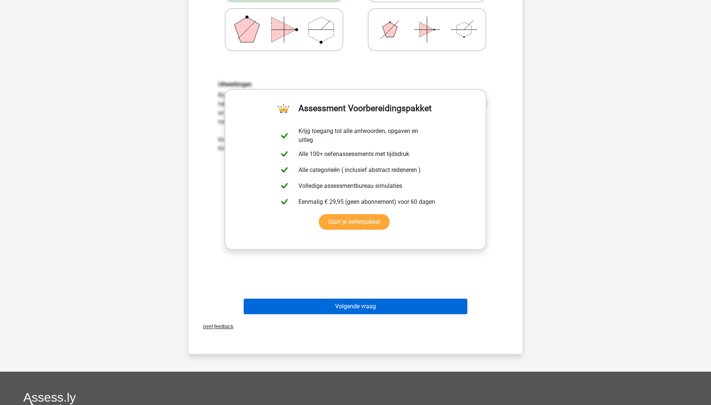
click at [388, 310] on button "Volgende vraag" at bounding box center [356, 307] width 224 height 16
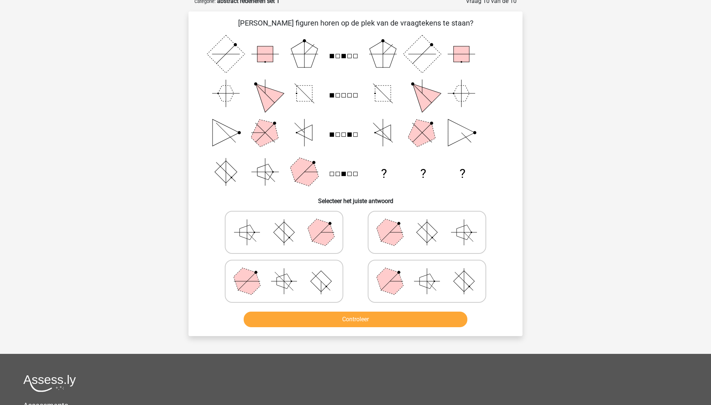
scroll to position [37, 0]
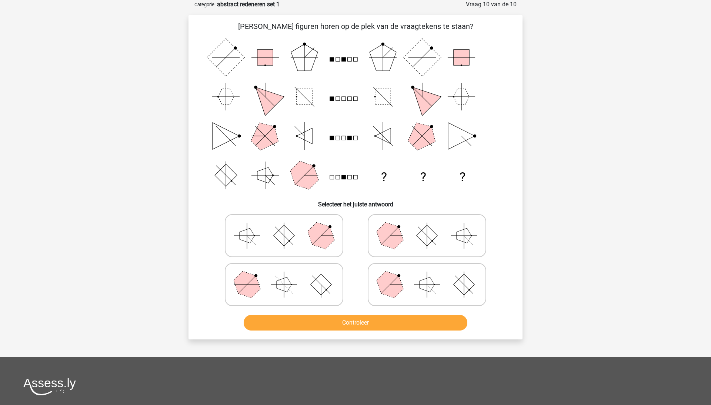
click at [413, 288] on icon at bounding box center [427, 284] width 111 height 37
click at [427, 275] on input "radio" at bounding box center [429, 272] width 5 height 5
radio input "true"
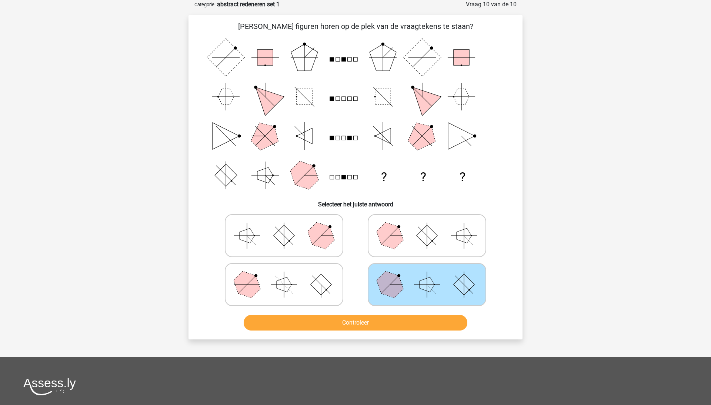
click at [401, 319] on button "Controleer" at bounding box center [356, 323] width 224 height 16
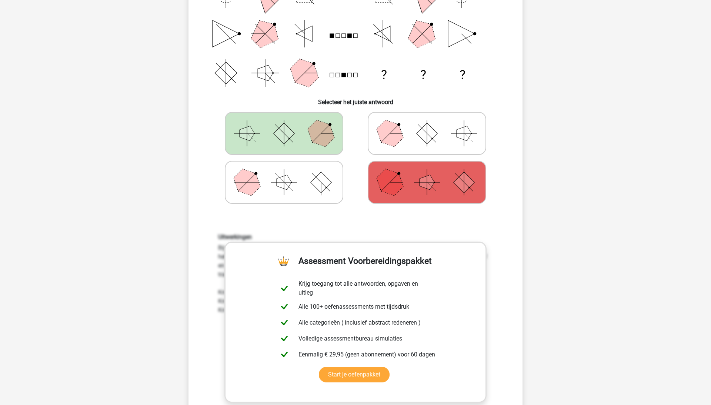
scroll to position [210, 0]
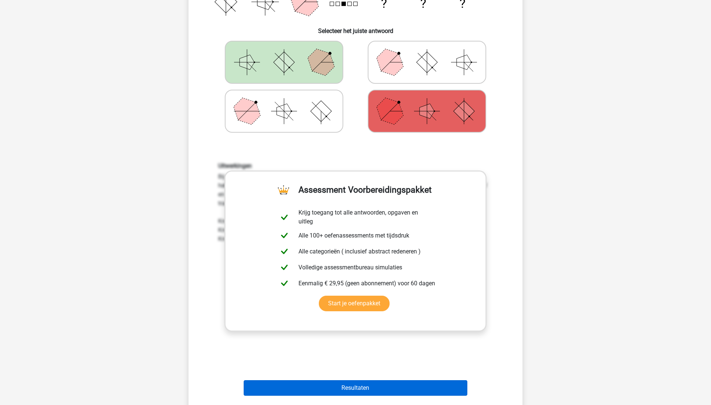
click at [365, 393] on button "Resultaten" at bounding box center [356, 388] width 224 height 16
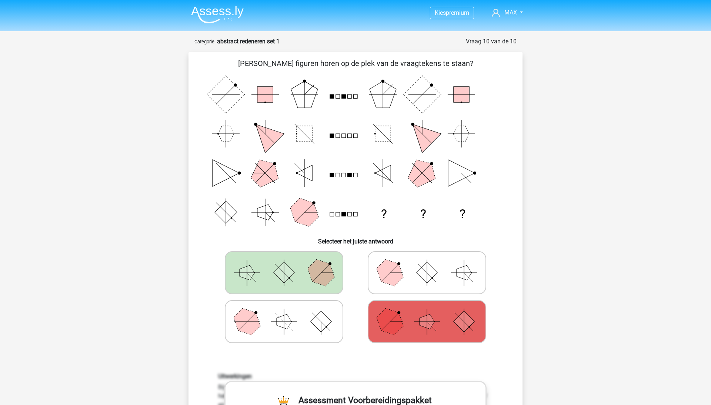
scroll to position [0, 0]
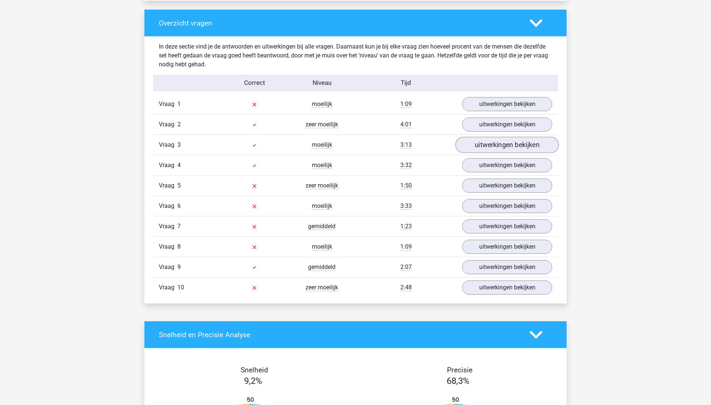
scroll to position [549, 0]
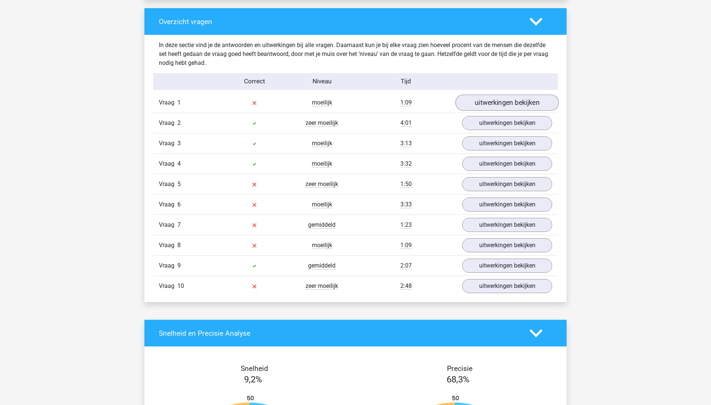
click at [506, 97] on link "uitwerkingen bekijken" at bounding box center [507, 102] width 103 height 16
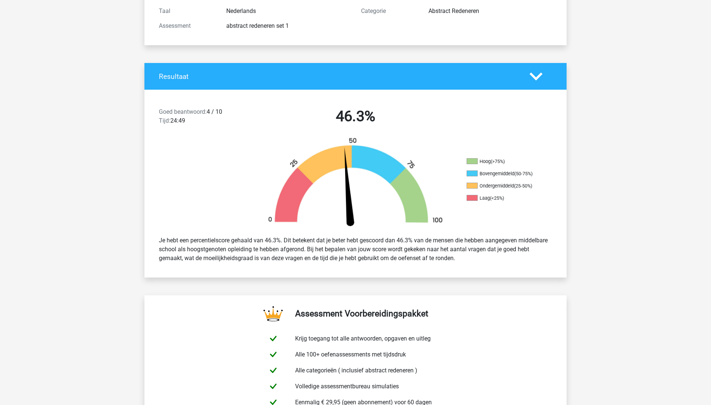
scroll to position [0, 0]
